Goal: Task Accomplishment & Management: Use online tool/utility

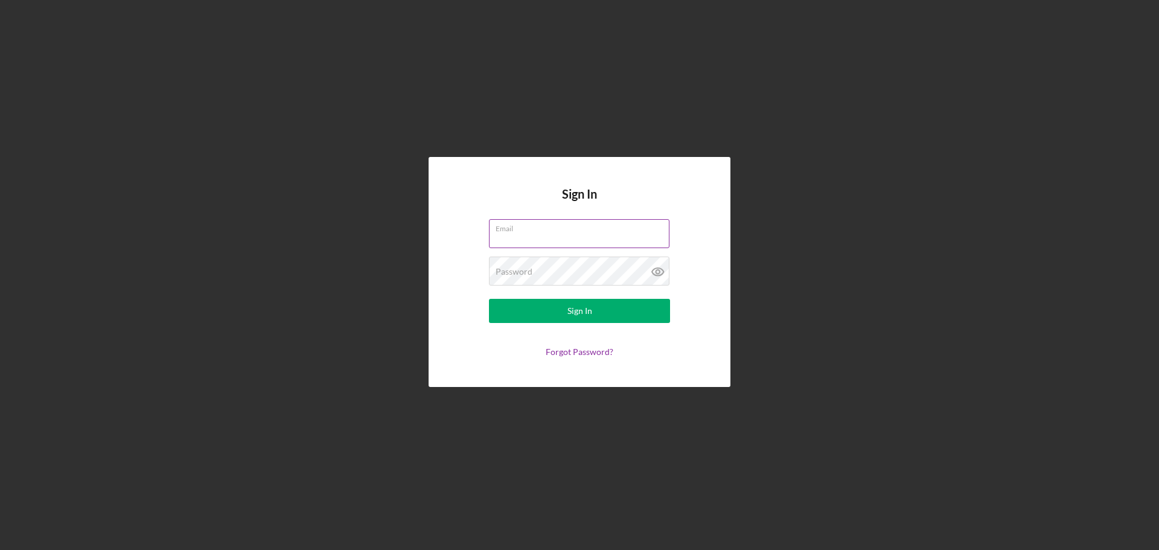
click at [544, 231] on div "Email" at bounding box center [579, 234] width 181 height 30
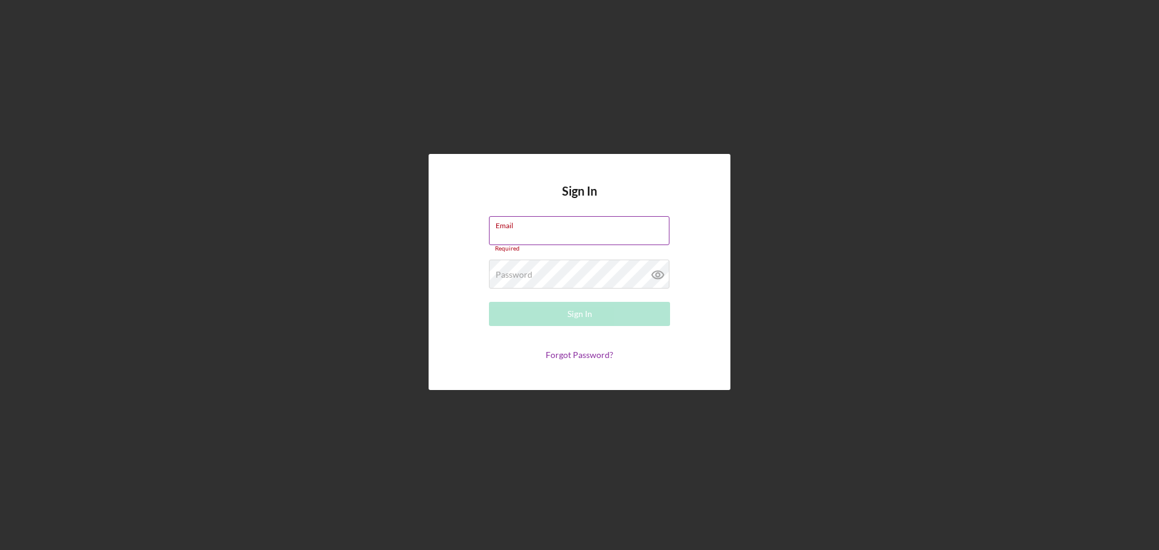
click at [544, 231] on input "Email" at bounding box center [579, 230] width 180 height 29
type input "[EMAIL_ADDRESS][DOMAIN_NAME]"
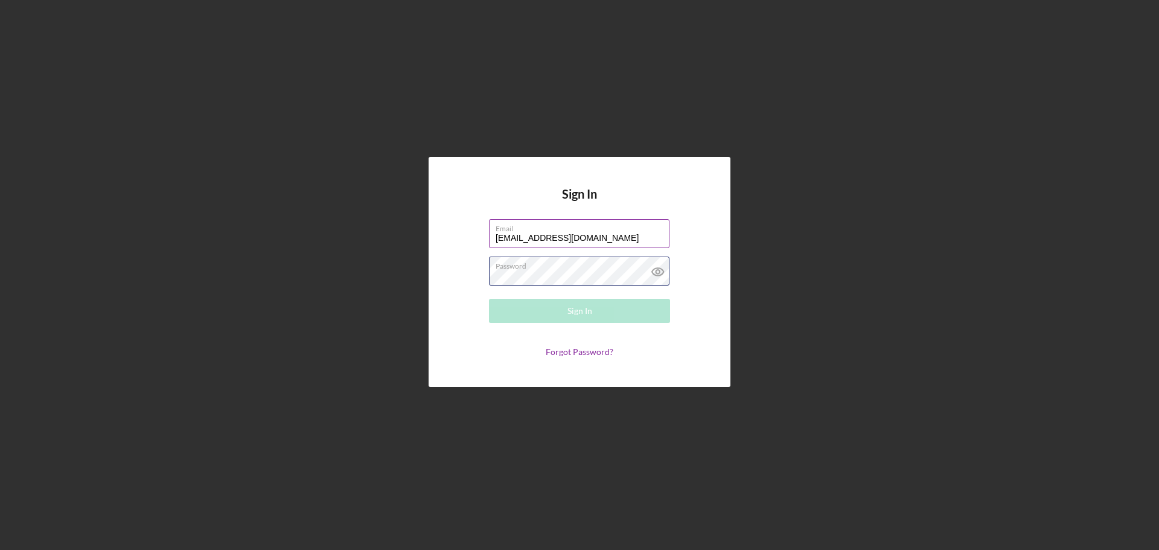
click at [596, 269] on div "Password Required" at bounding box center [579, 271] width 181 height 30
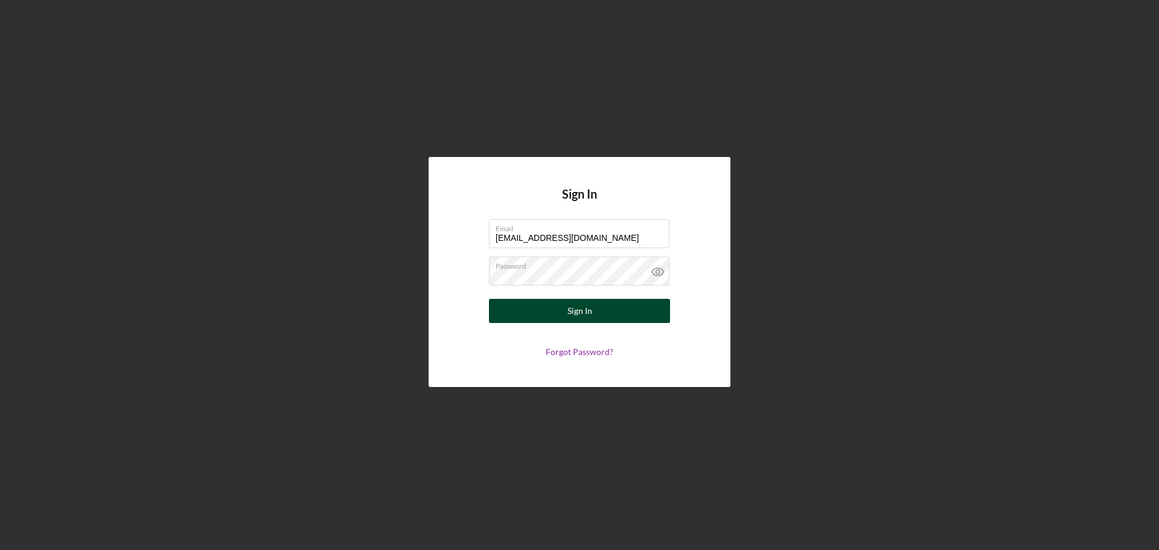
click at [600, 310] on button "Sign In" at bounding box center [579, 311] width 181 height 24
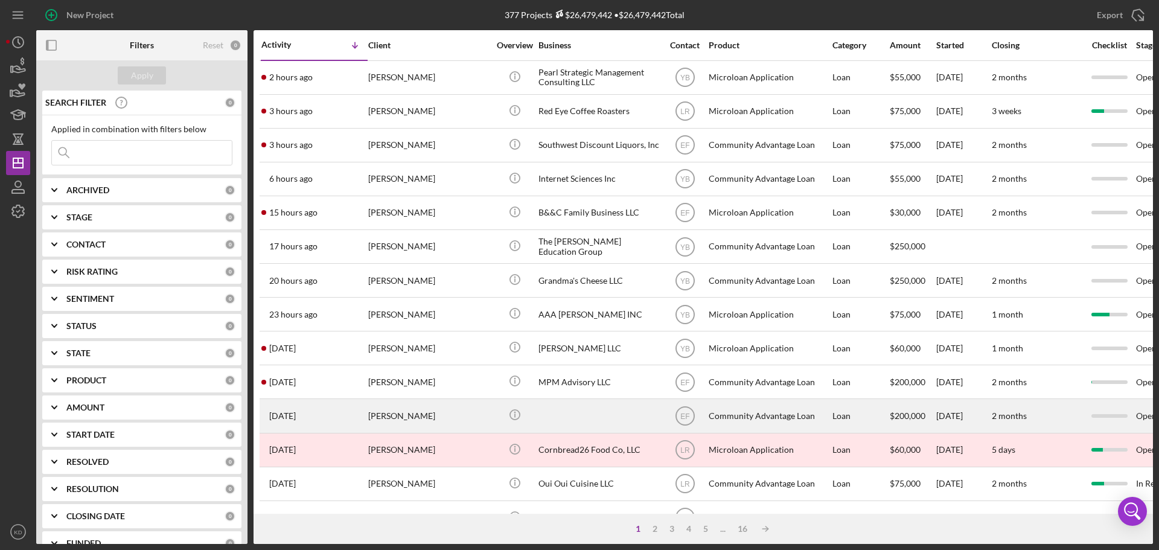
click at [392, 417] on div "[PERSON_NAME]" at bounding box center [428, 416] width 121 height 32
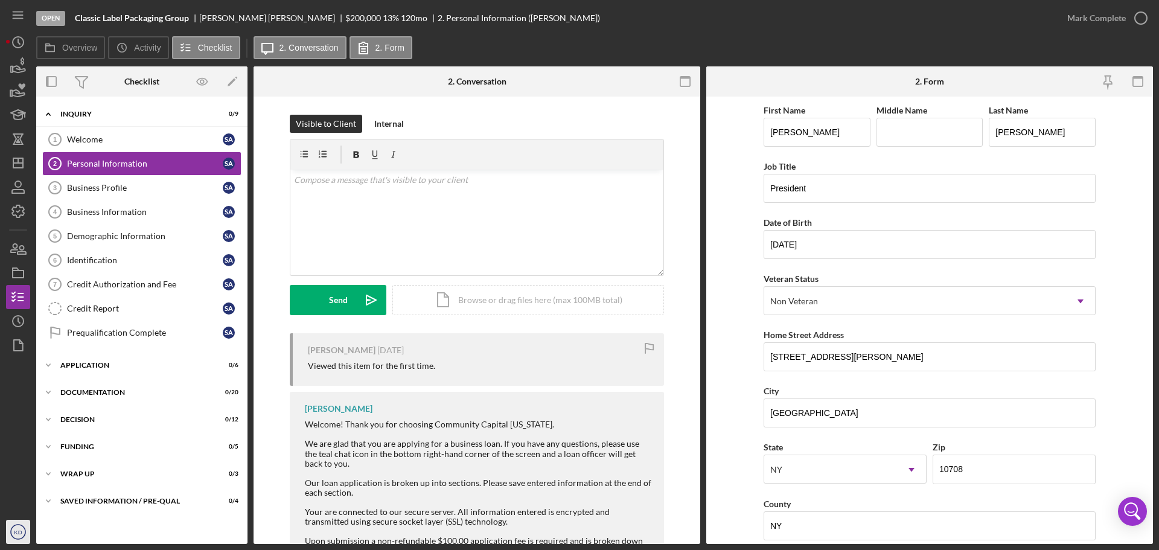
click at [19, 526] on icon "KD" at bounding box center [18, 532] width 24 height 30
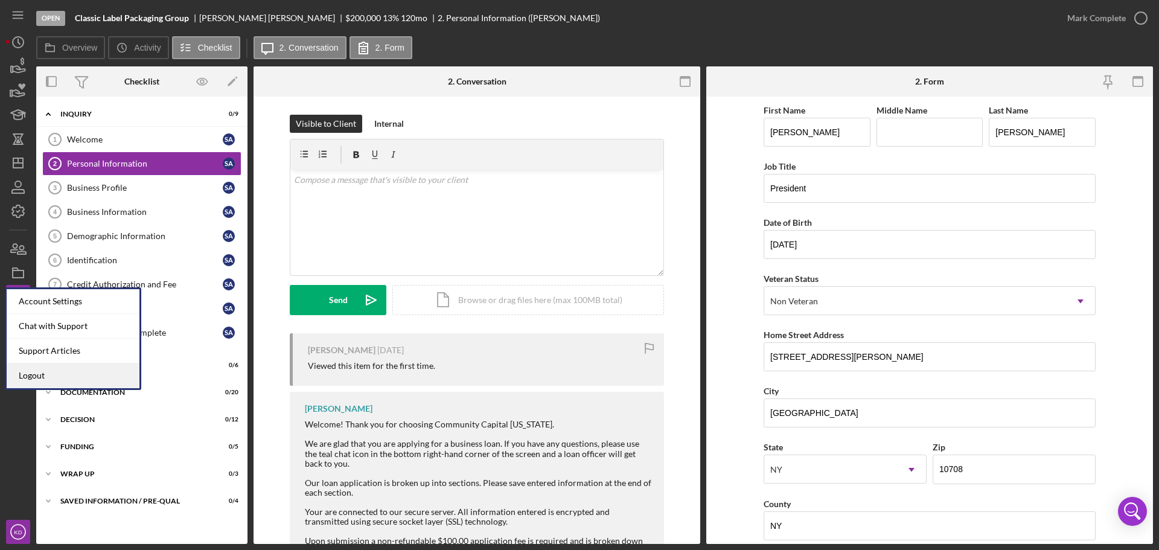
click at [48, 372] on link "Logout" at bounding box center [73, 375] width 133 height 25
